Goal: Task Accomplishment & Management: Complete application form

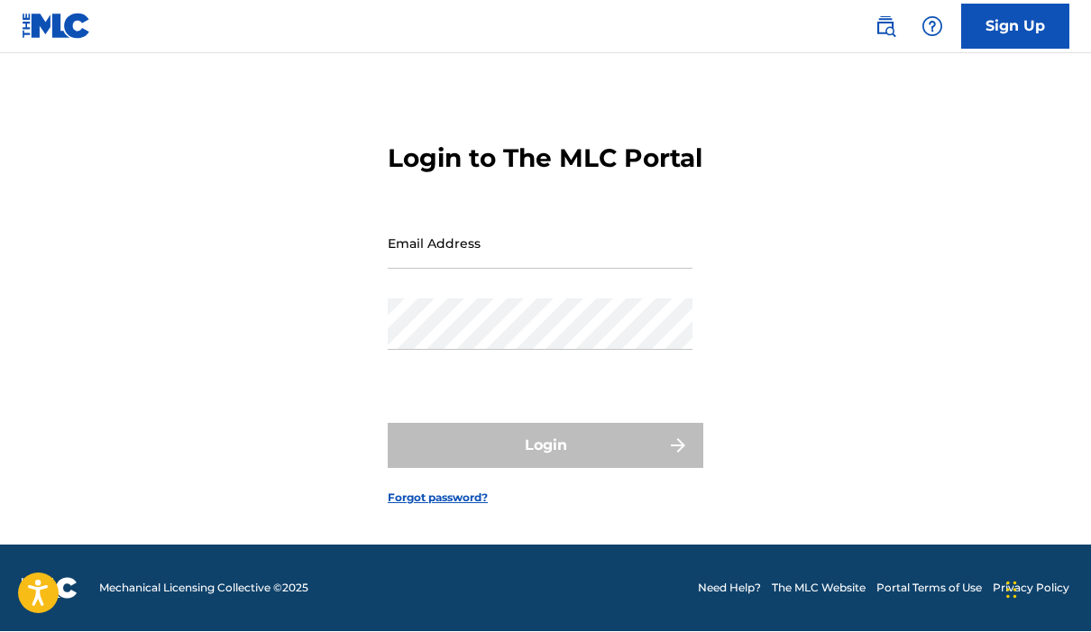
click at [560, 229] on input "Email Address" at bounding box center [540, 243] width 305 height 51
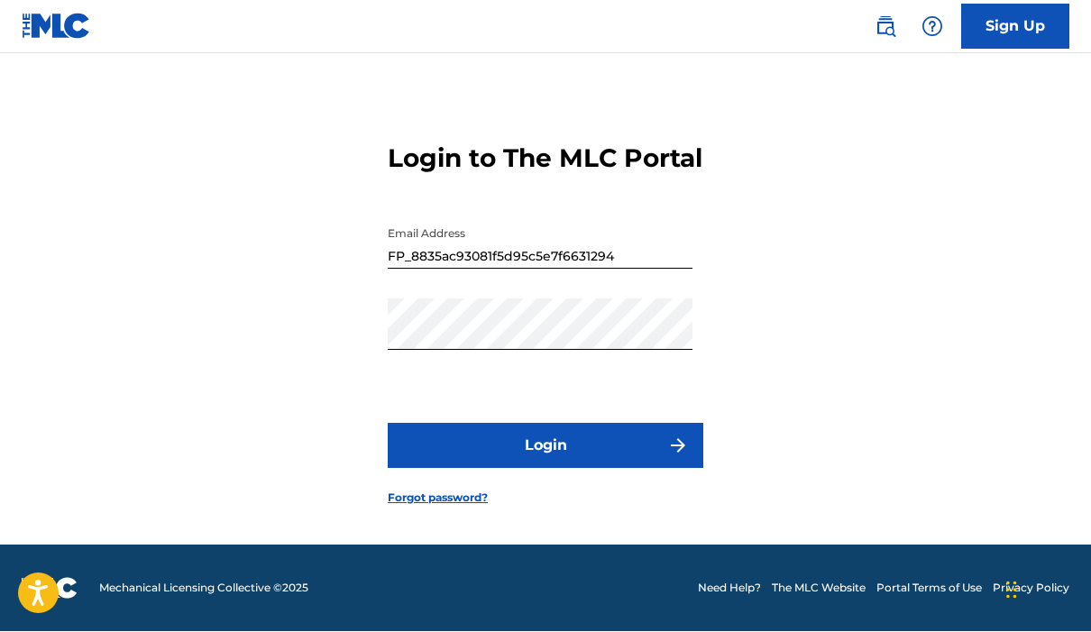
click at [604, 424] on button "Login" at bounding box center [545, 446] width 315 height 45
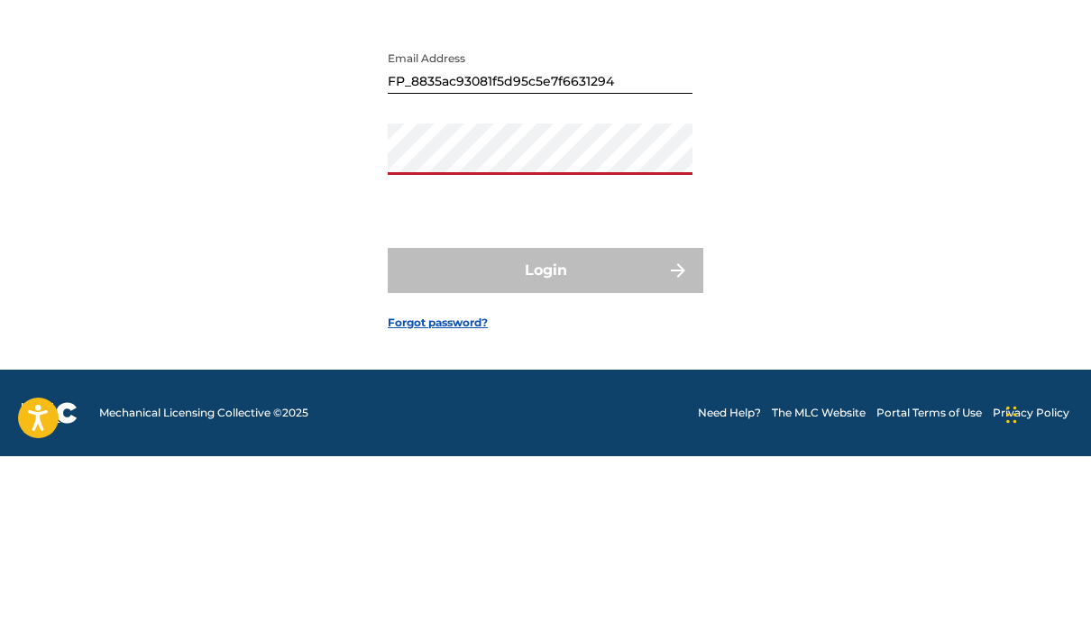
click at [622, 218] on input "FP_8835ac93081f5d95c5e7f6631294" at bounding box center [540, 243] width 305 height 51
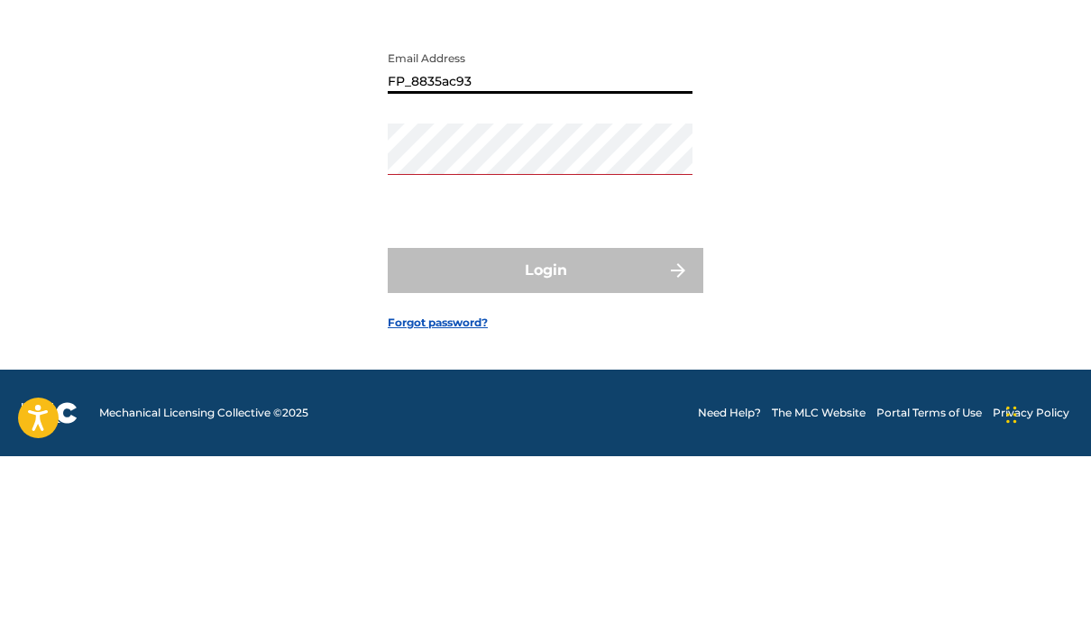
type input "FP_8835ac9"
type input "[EMAIL_ADDRESS][DOMAIN_NAME]"
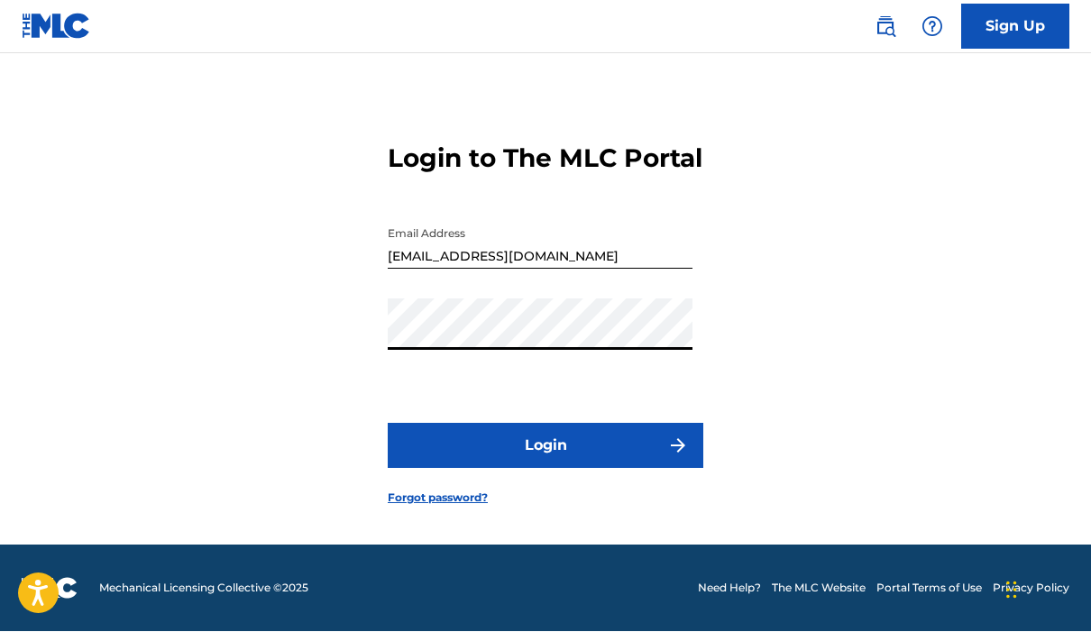
click at [636, 424] on button "Login" at bounding box center [545, 446] width 315 height 45
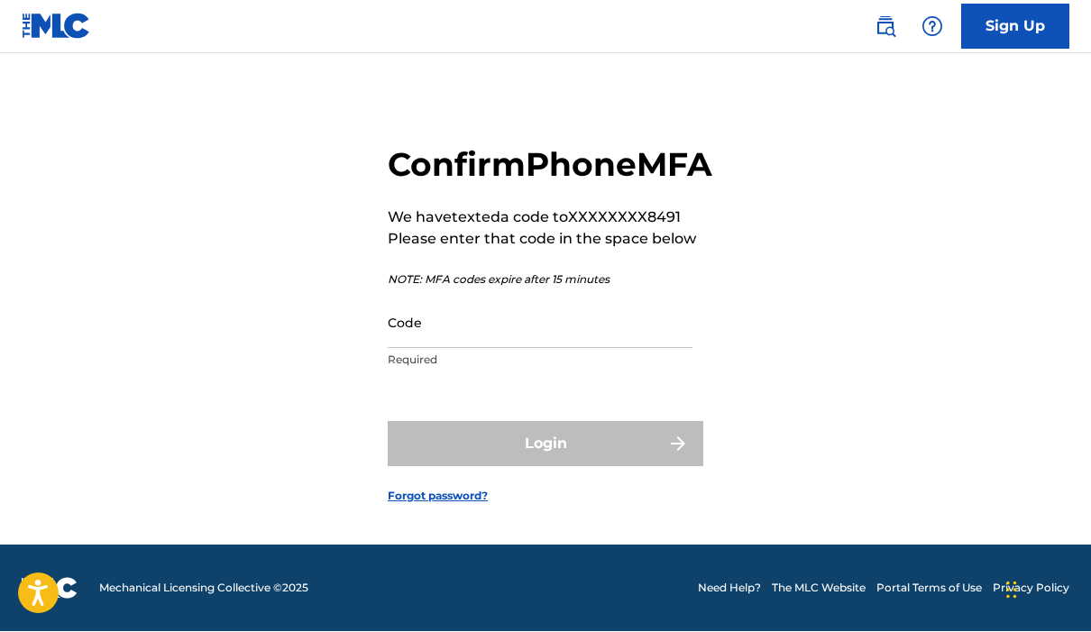
click at [535, 297] on input "Code" at bounding box center [540, 322] width 305 height 51
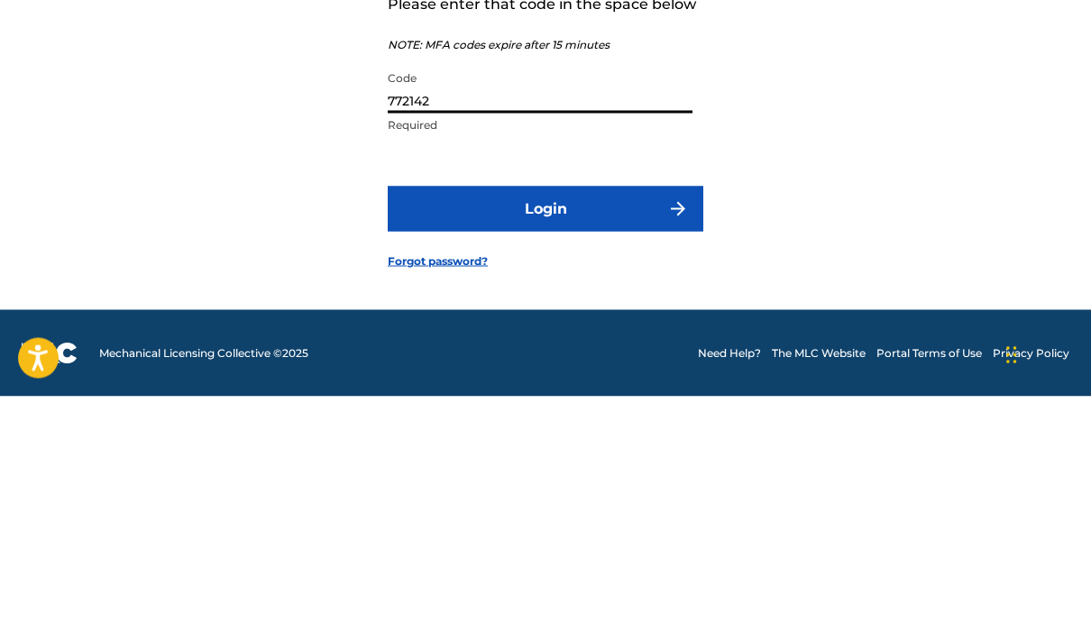
type input "772142"
click at [645, 422] on button "Login" at bounding box center [545, 444] width 315 height 45
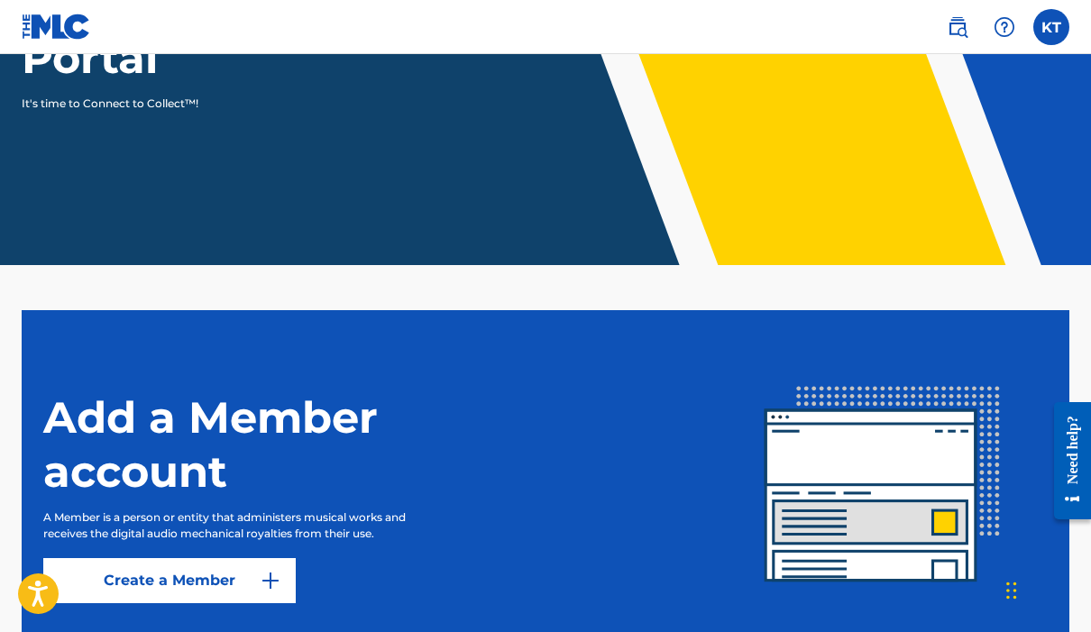
scroll to position [321, 0]
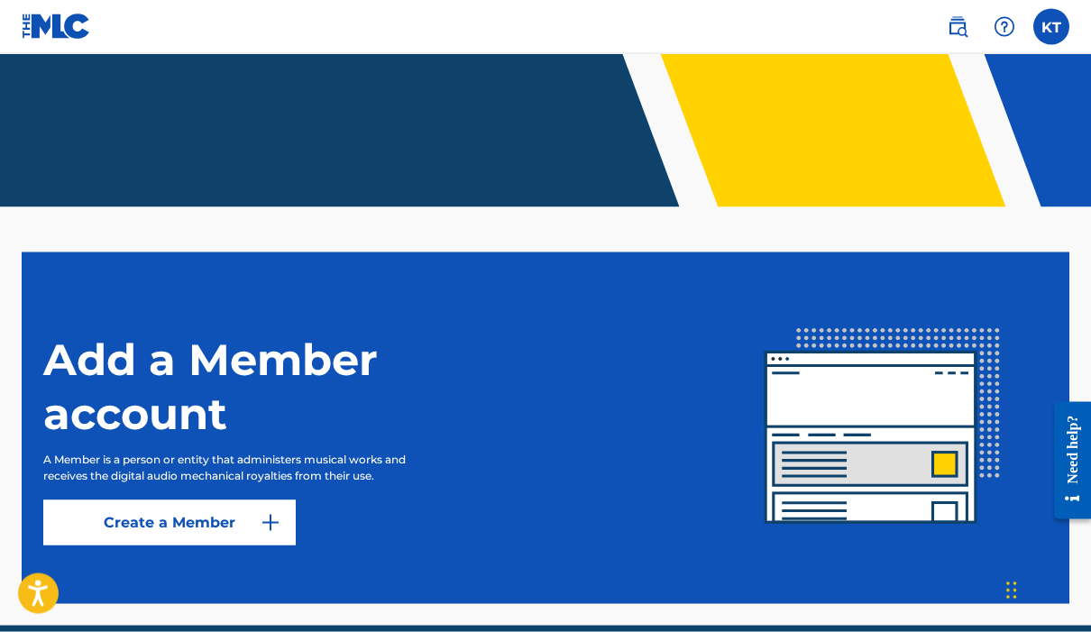
click at [187, 526] on link "Create a Member" at bounding box center [169, 522] width 252 height 45
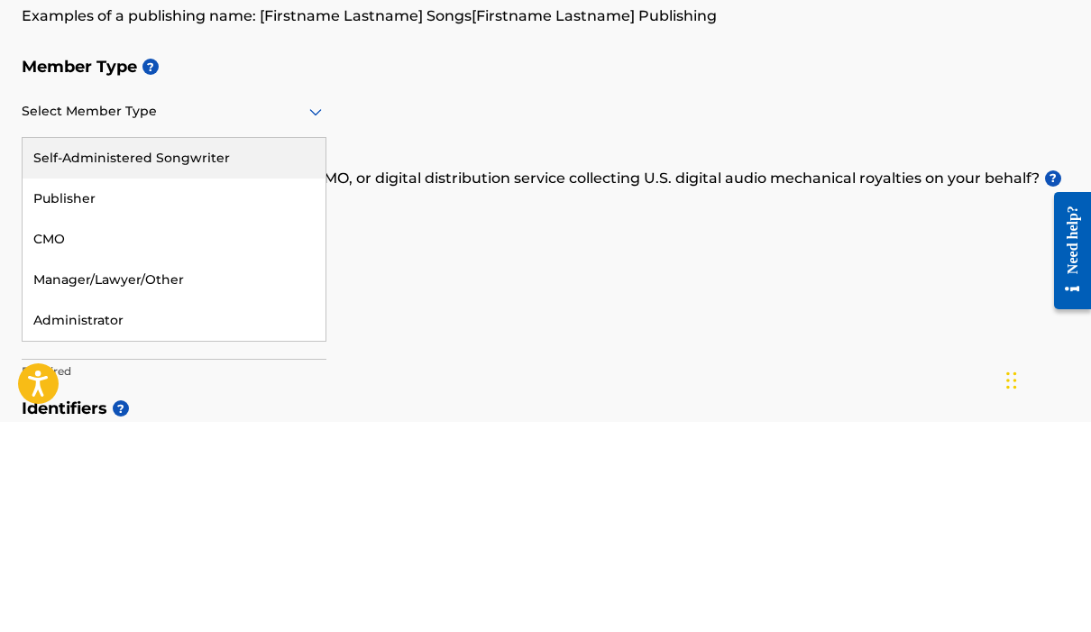
scroll to position [210, 0]
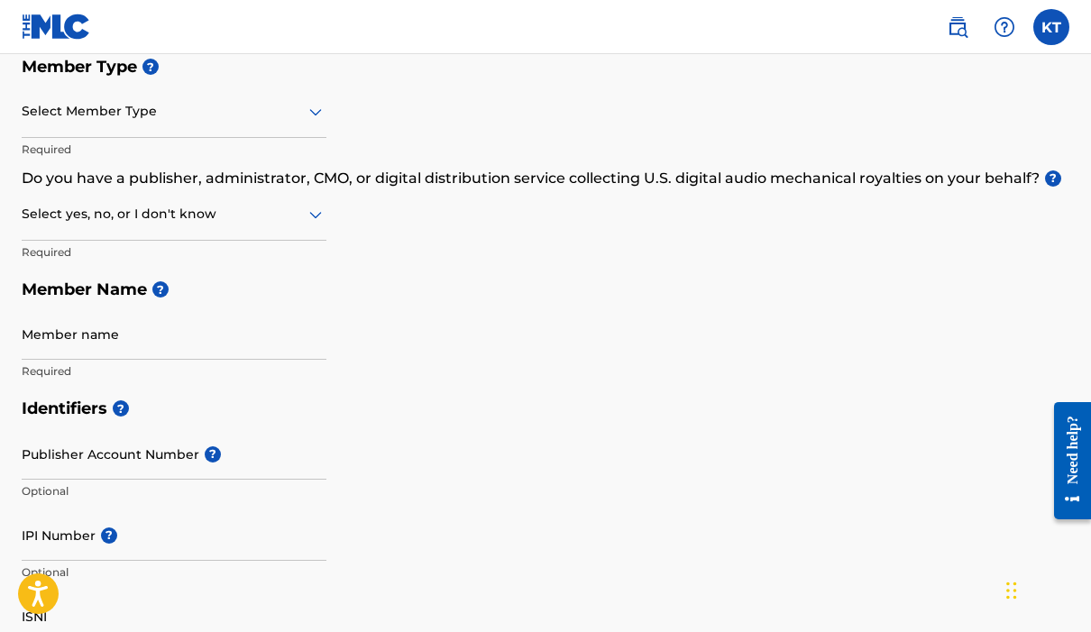
click at [418, 252] on div "Member Type ? Select Member Type Required Do you have a publisher, administrato…" at bounding box center [545, 219] width 1047 height 342
click at [330, 113] on div "Member Type ? Select Member Type Required Do you have a publisher, administrato…" at bounding box center [545, 219] width 1047 height 342
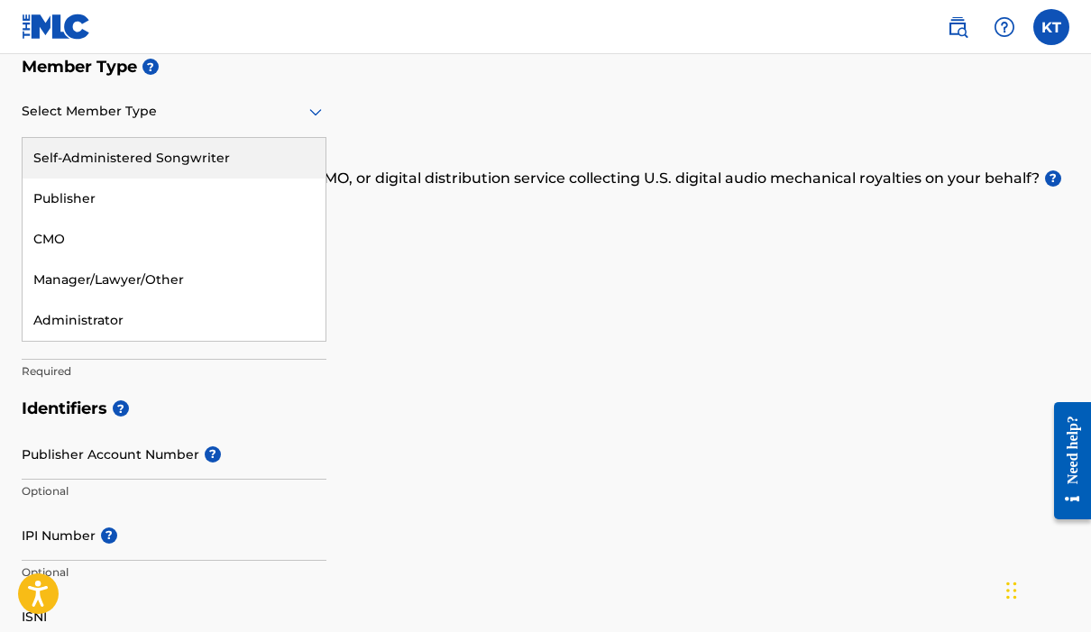
click at [246, 151] on div "Self-Administered Songwriter" at bounding box center [174, 158] width 303 height 41
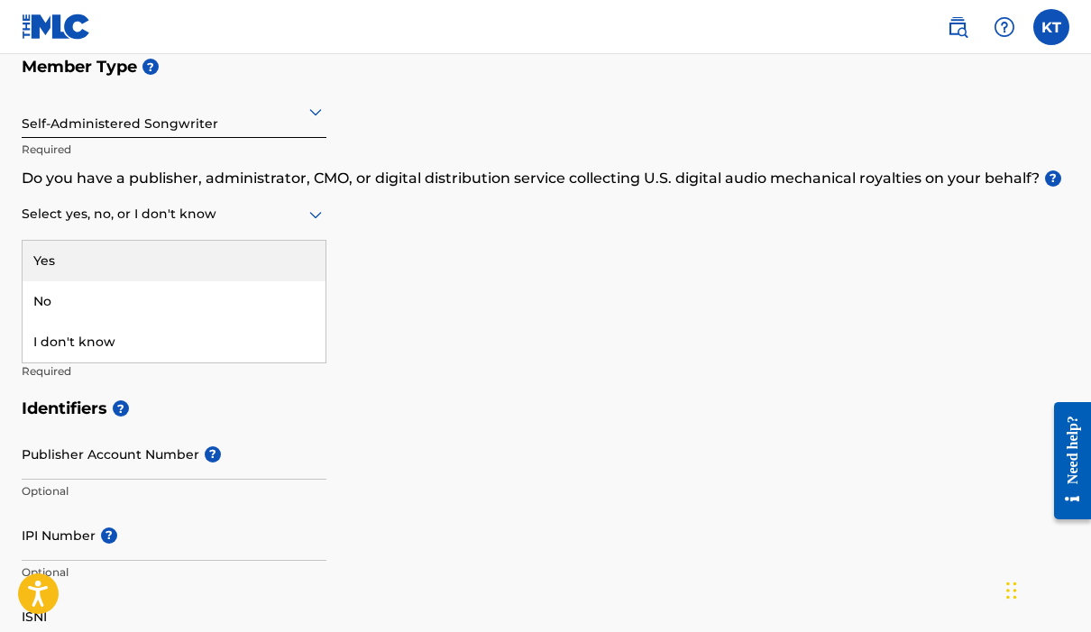
click at [246, 252] on div "Yes" at bounding box center [174, 261] width 303 height 41
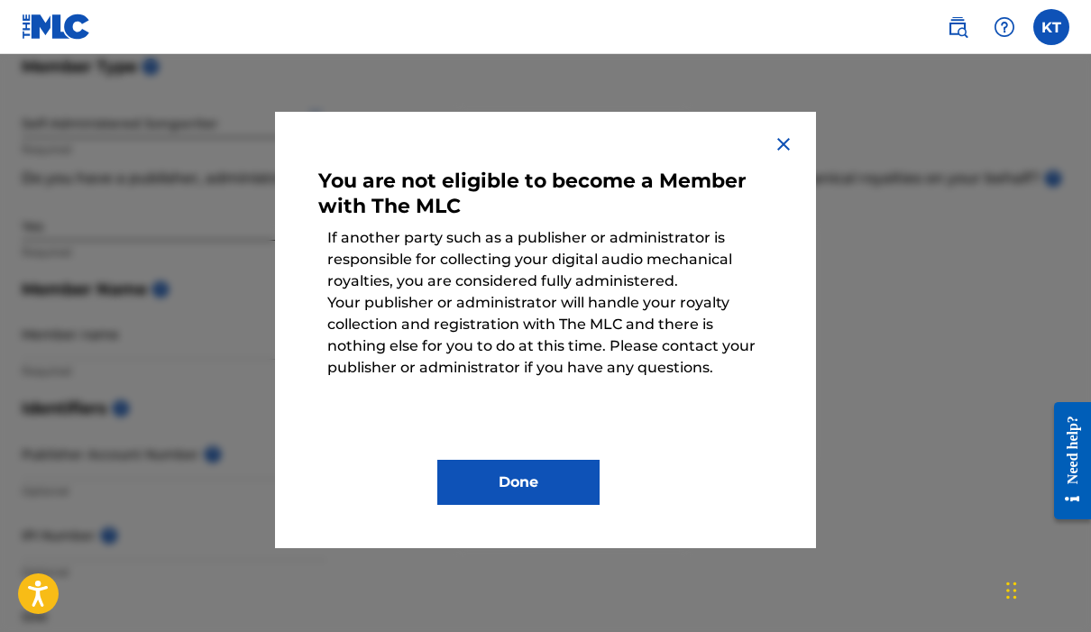
click at [780, 153] on img at bounding box center [784, 144] width 22 height 22
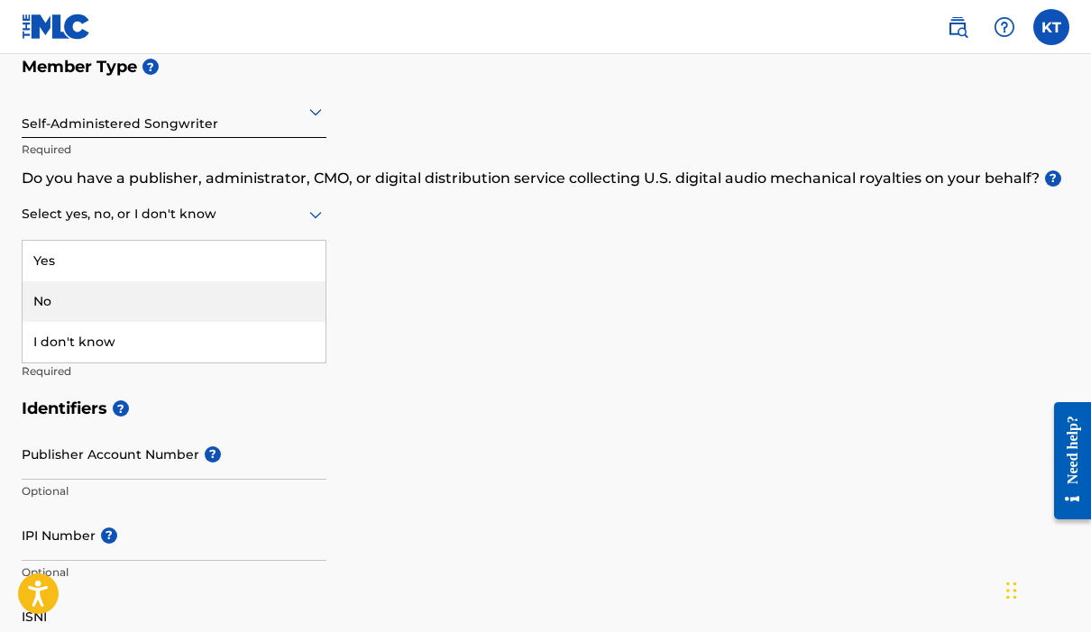
click at [107, 301] on div "No" at bounding box center [174, 301] width 303 height 41
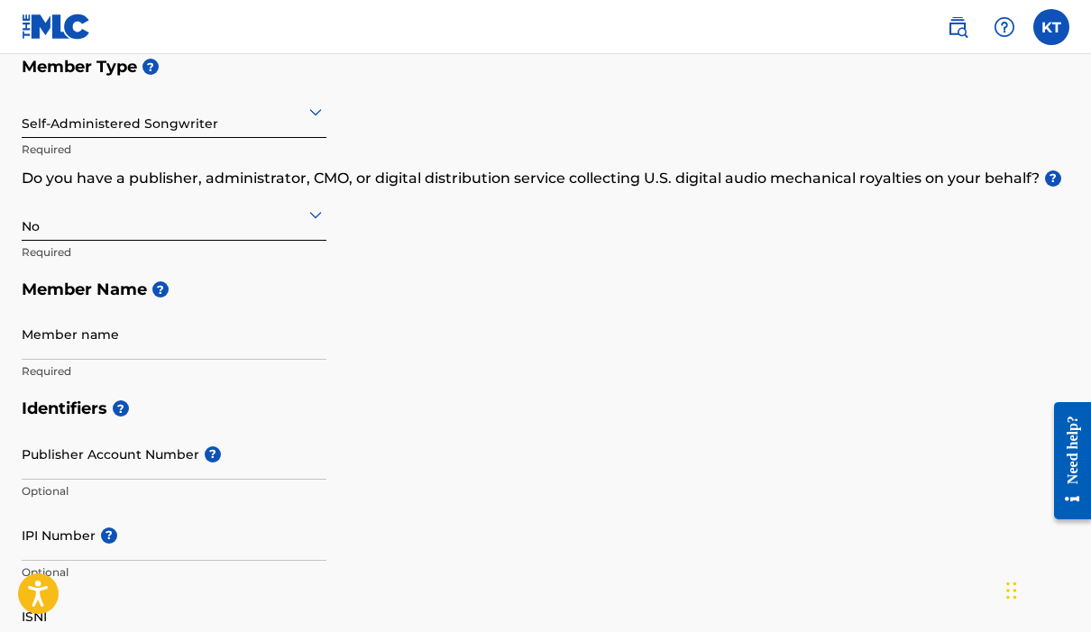
click at [197, 335] on input "Member name" at bounding box center [174, 333] width 305 height 51
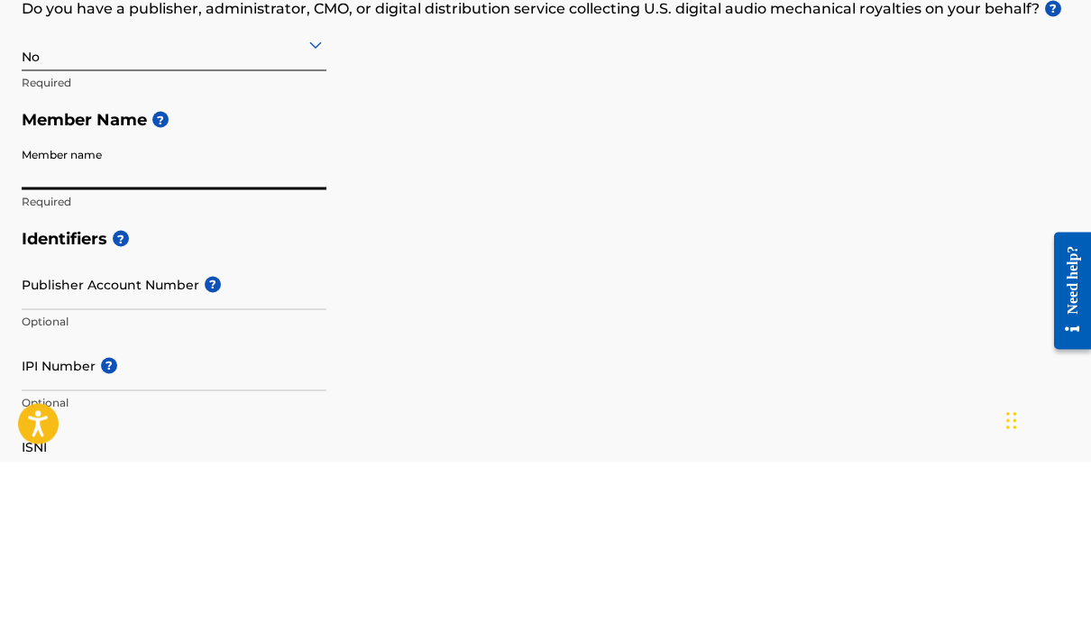
type input "[PERSON_NAME]"
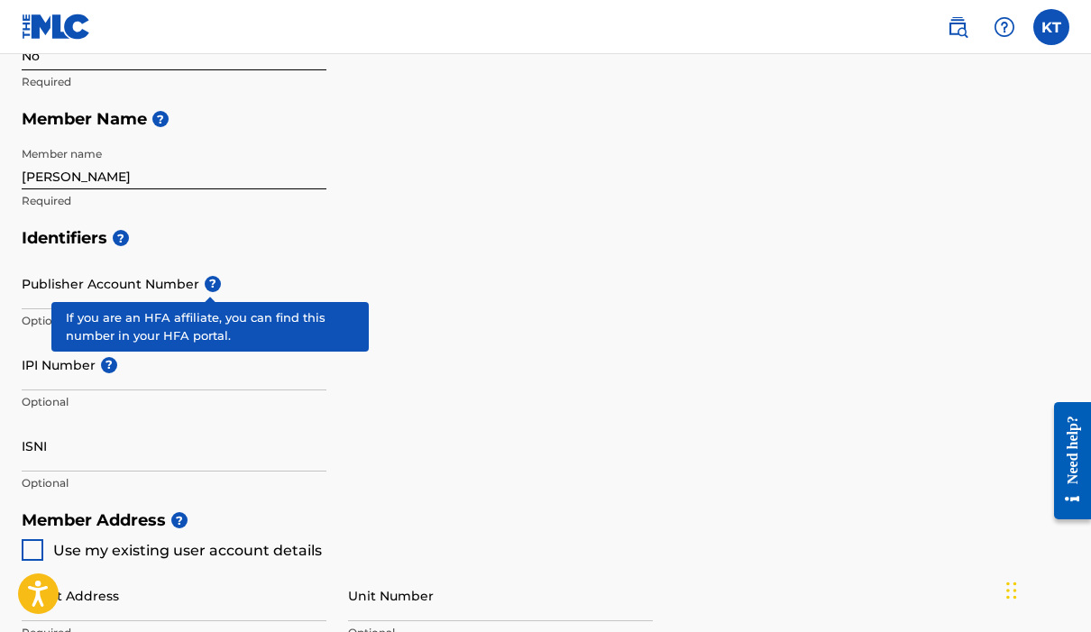
click at [216, 280] on span "?" at bounding box center [213, 284] width 16 height 16
click at [216, 280] on input "Publisher Account Number ?" at bounding box center [174, 283] width 305 height 51
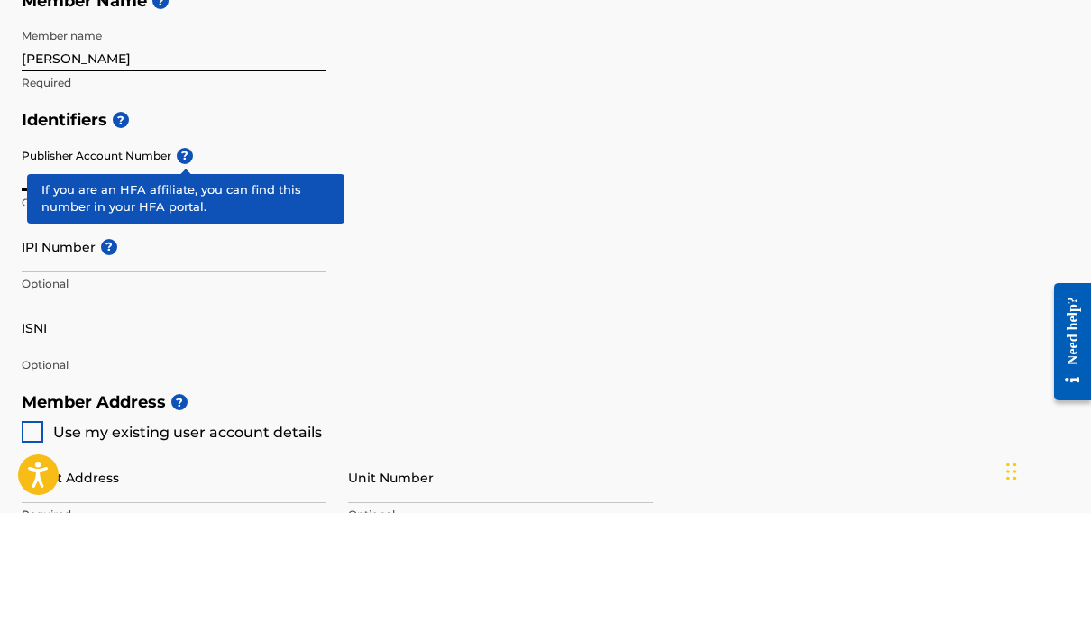
click at [508, 220] on div "Identifiers ? Publisher Account Number ? Optional IPI Number ? Optional ISNI Op…" at bounding box center [545, 361] width 1047 height 282
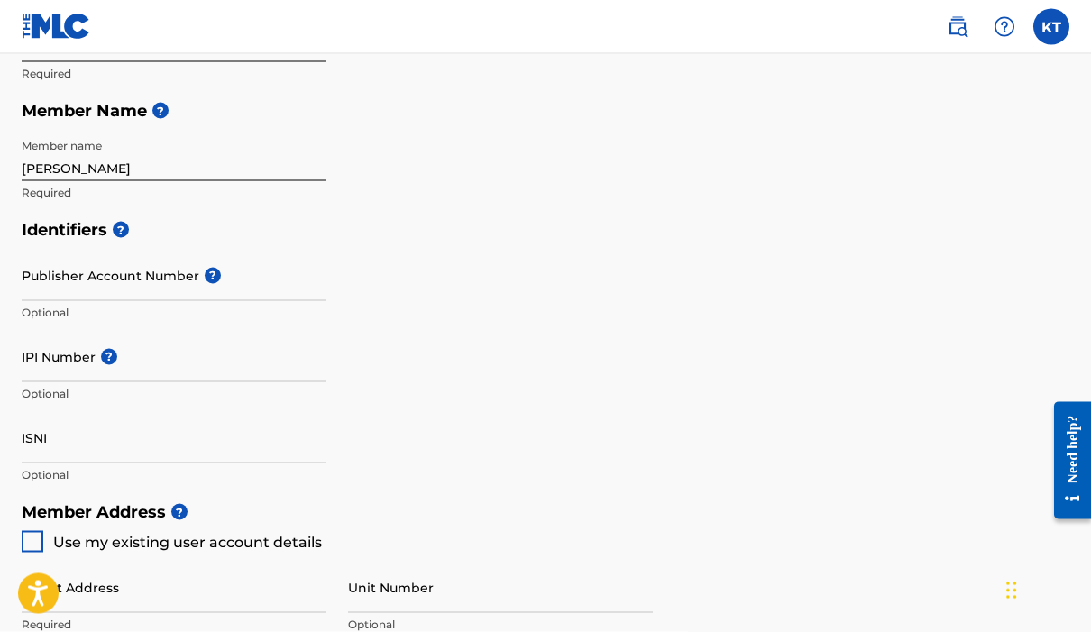
scroll to position [389, 0]
click at [53, 345] on input "IPI Number ?" at bounding box center [174, 355] width 305 height 51
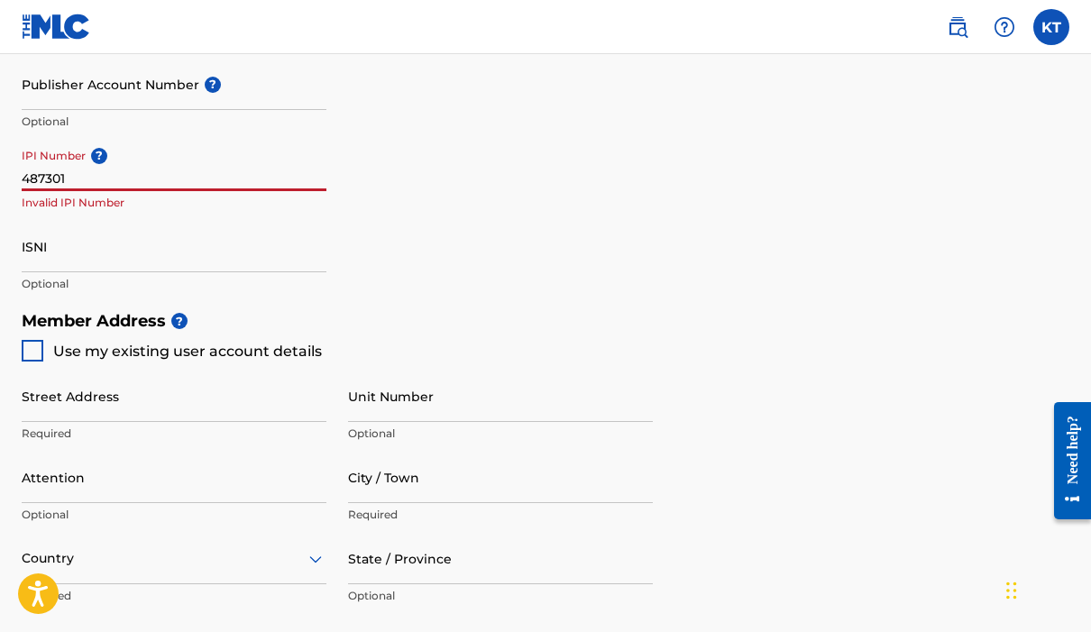
scroll to position [581, 0]
type input "487301936"
click at [31, 343] on div at bounding box center [33, 350] width 22 height 22
type input "1034 Nemacolin Dr."
type input "OHIOPYLE"
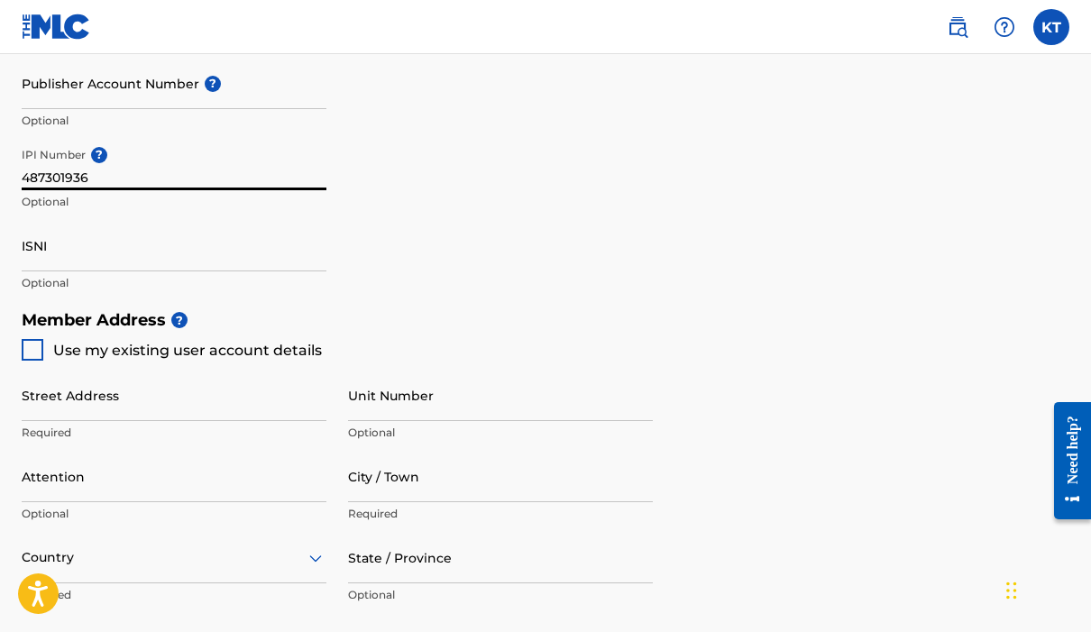
type input "15470"
type input "724"
type input "3668491"
type input "[EMAIL_ADDRESS][DOMAIN_NAME]"
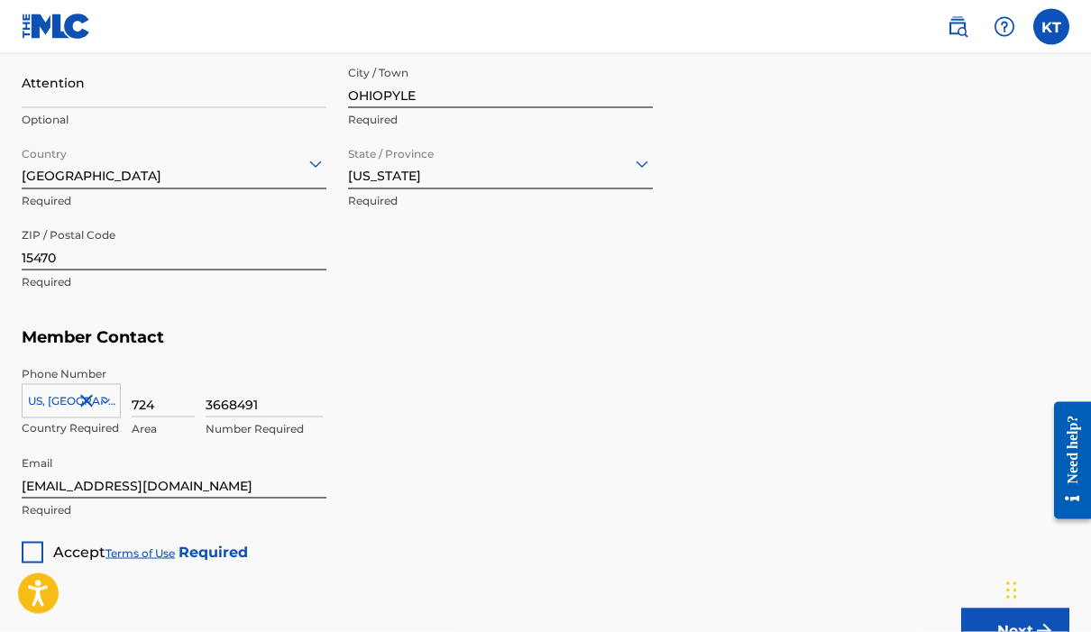
scroll to position [975, 0]
click at [35, 550] on div at bounding box center [33, 552] width 22 height 22
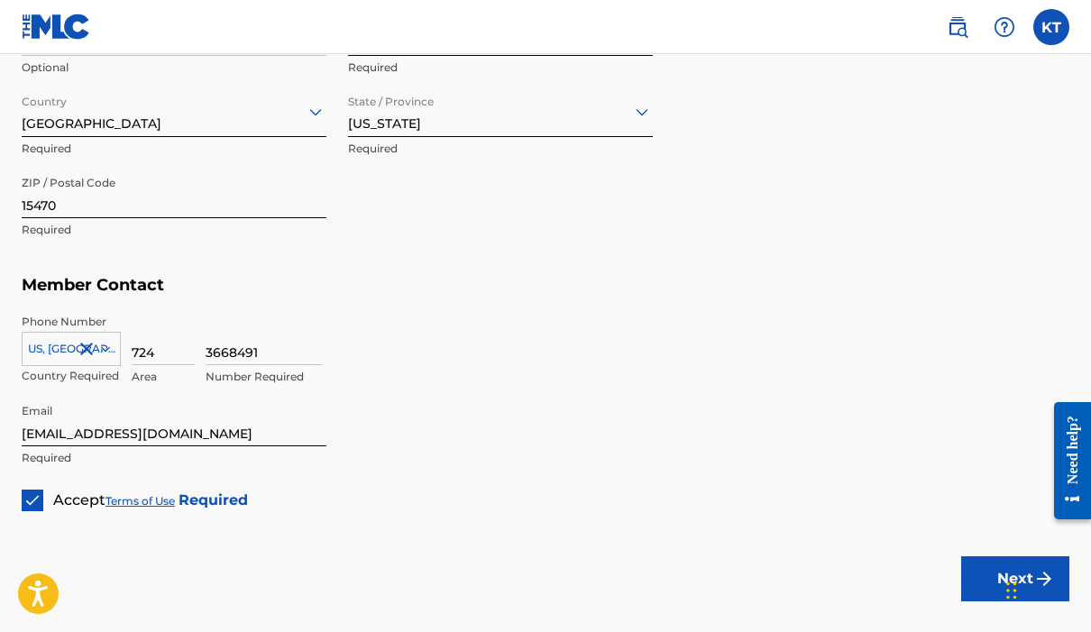
scroll to position [1045, 0]
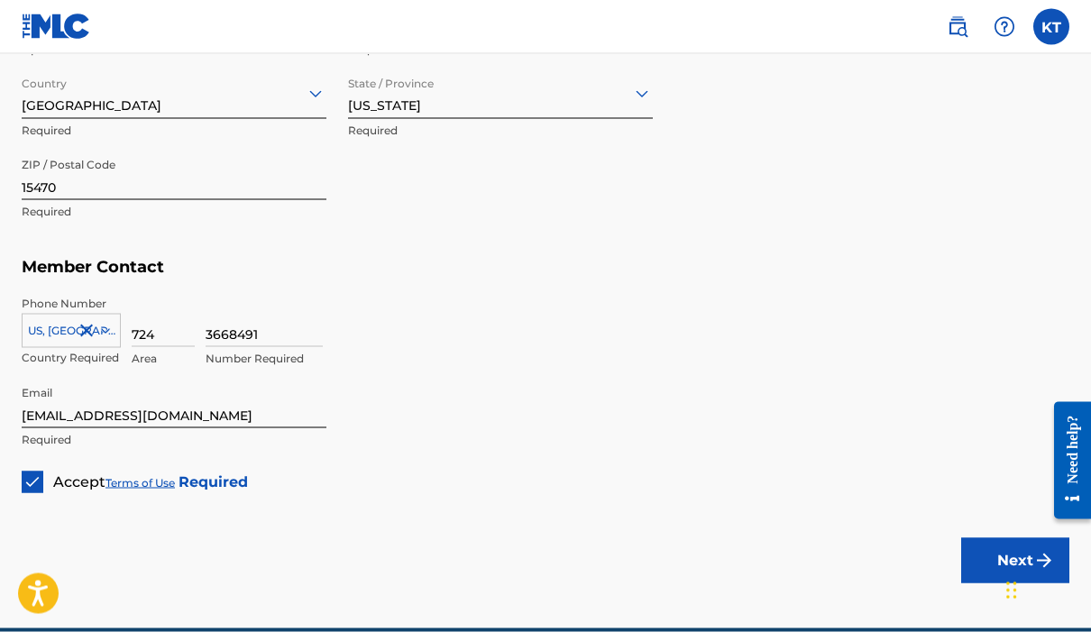
click at [1001, 560] on button "Next" at bounding box center [1015, 560] width 108 height 45
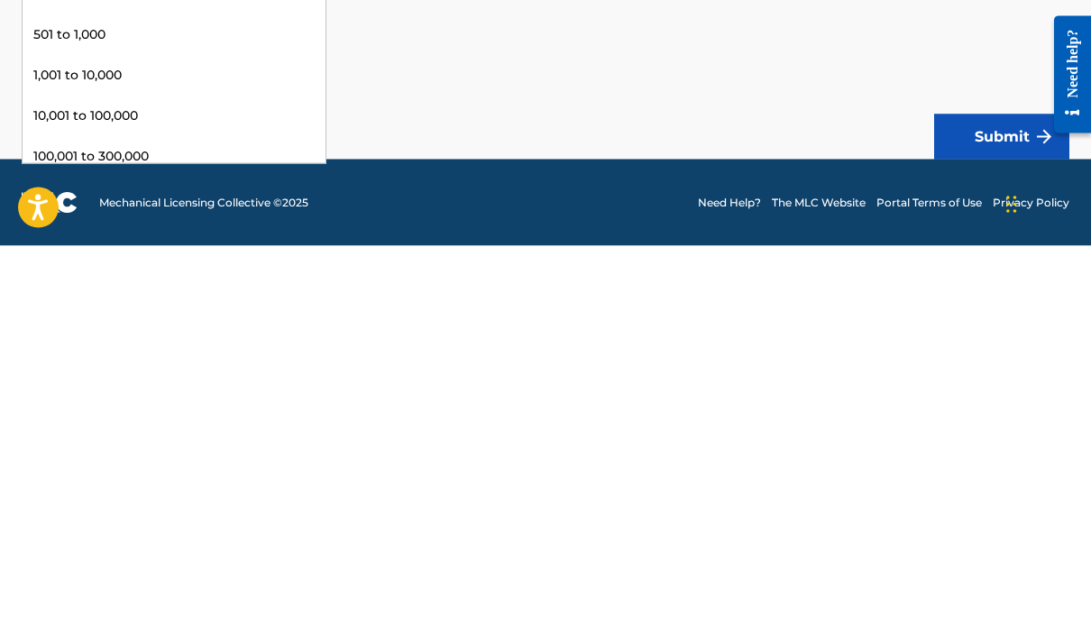
scroll to position [35, 0]
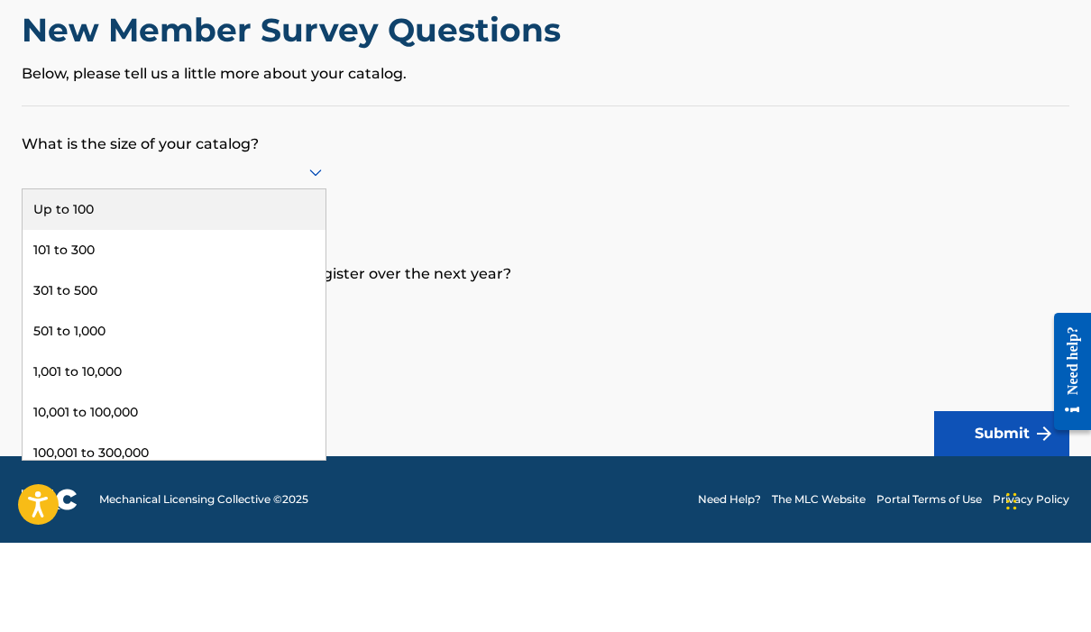
click at [44, 279] on div "Up to 100" at bounding box center [174, 299] width 303 height 41
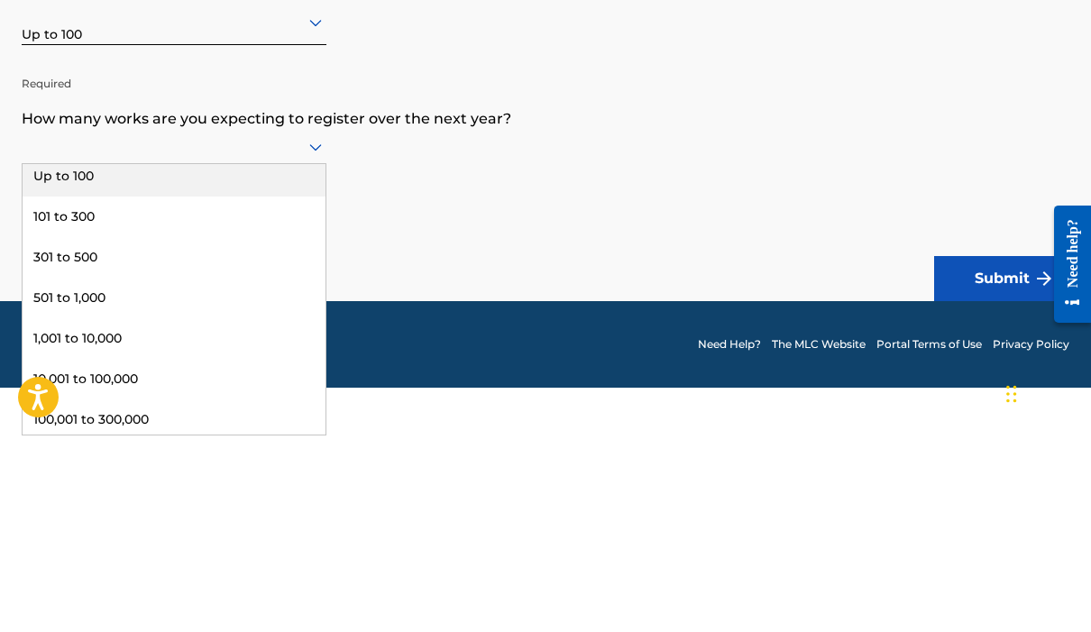
scroll to position [6, 0]
click at [61, 354] on div "Up to 100" at bounding box center [174, 374] width 303 height 41
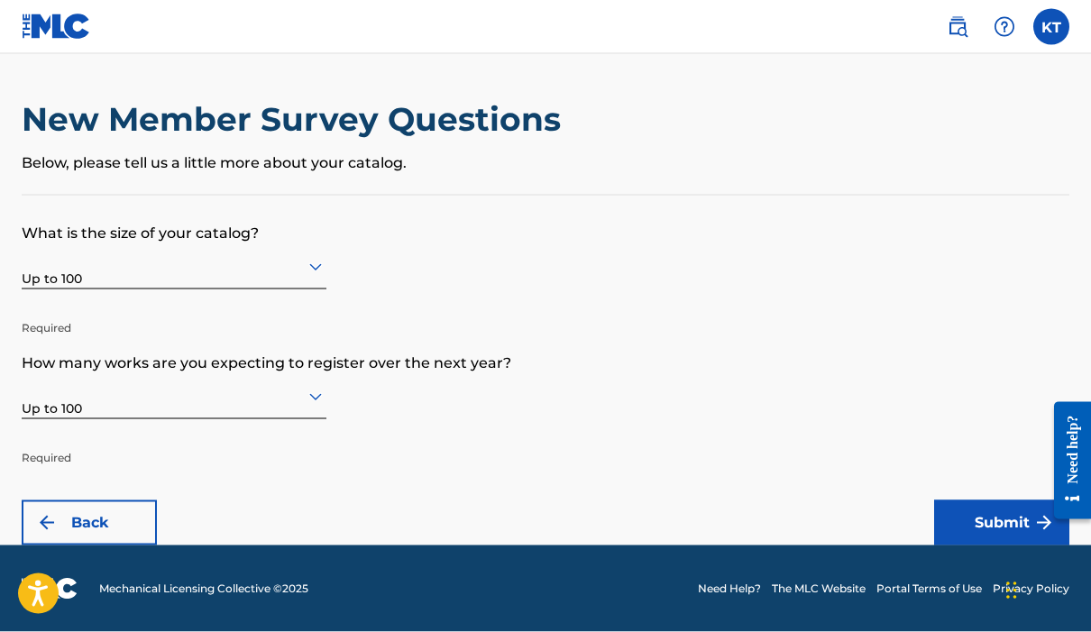
scroll to position [0, 0]
click at [982, 512] on button "Submit" at bounding box center [1001, 522] width 135 height 45
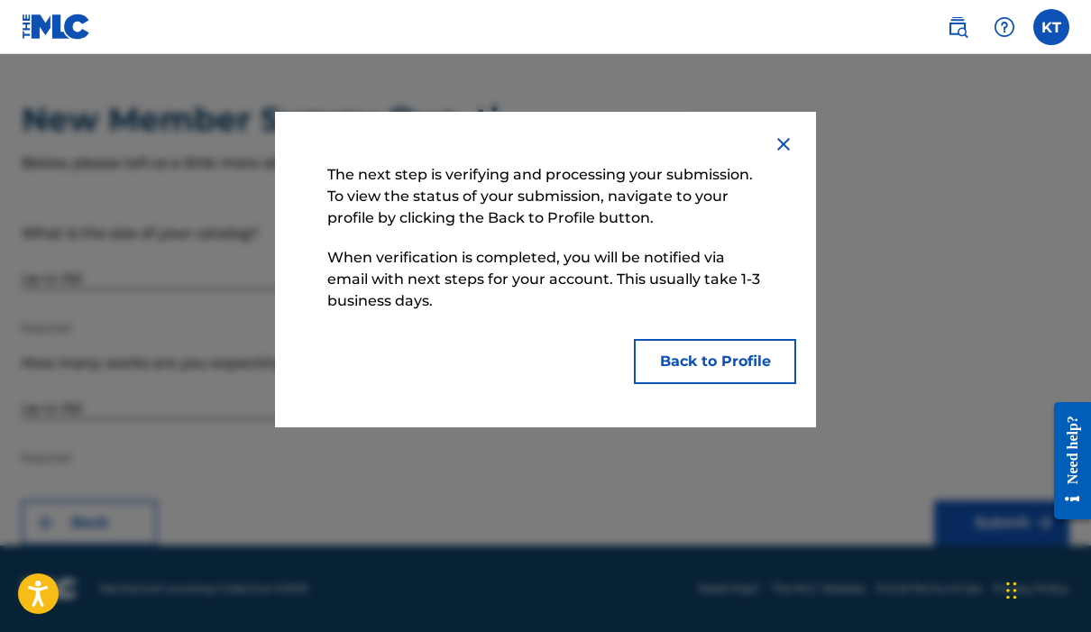
click at [730, 361] on button "Back to Profile" at bounding box center [715, 361] width 162 height 45
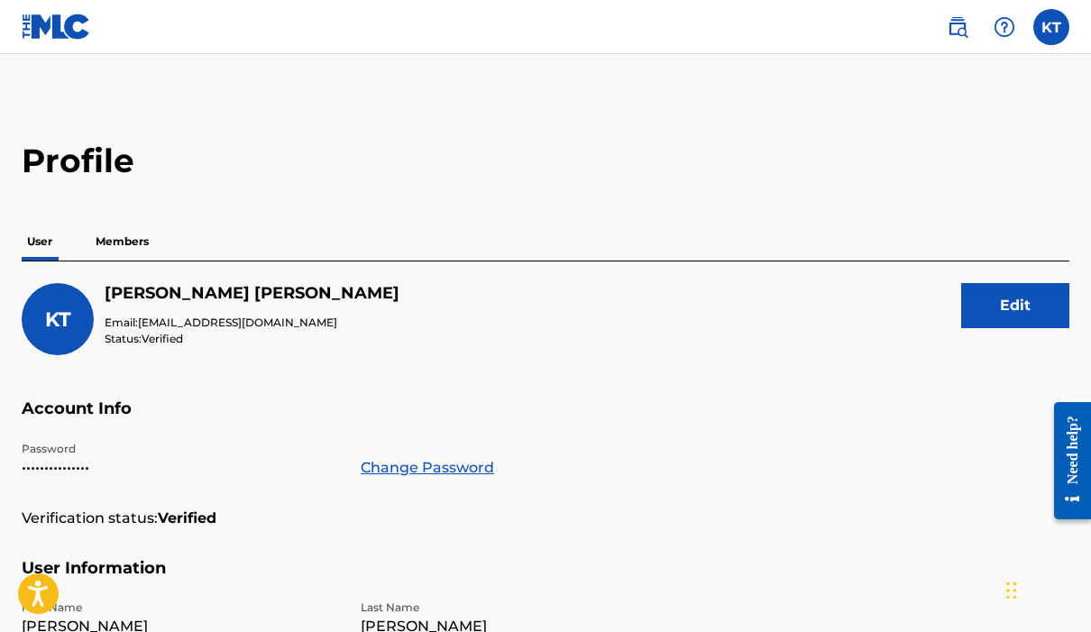
click at [1006, 32] on img at bounding box center [1004, 27] width 22 height 22
click at [797, 184] on div "Profile User Members [PERSON_NAME] Email: [EMAIL_ADDRESS][DOMAIN_NAME] Status: …" at bounding box center [545, 612] width 1091 height 943
click at [1058, 36] on label at bounding box center [1051, 27] width 36 height 36
click at [1051, 27] on input "[PERSON_NAME] [EMAIL_ADDRESS][DOMAIN_NAME] Notification Preferences Profile Log…" at bounding box center [1051, 27] width 0 height 0
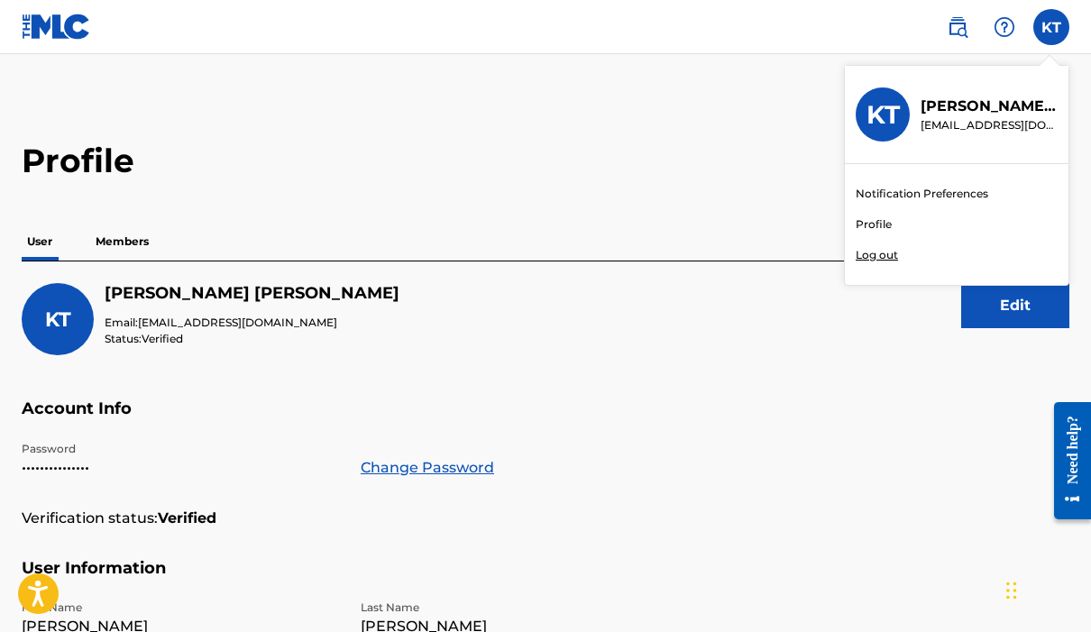
click at [885, 260] on p "Log out" at bounding box center [876, 255] width 42 height 16
click at [1051, 27] on input "[PERSON_NAME] [EMAIL_ADDRESS][DOMAIN_NAME] Notification Preferences Profile Log…" at bounding box center [1051, 27] width 0 height 0
